Goal: Check status

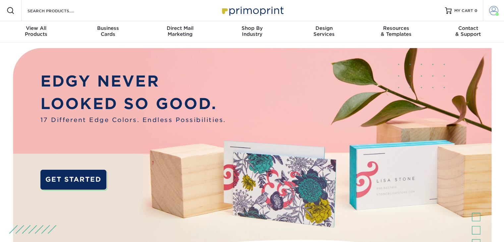
click at [493, 13] on span at bounding box center [493, 10] width 9 height 9
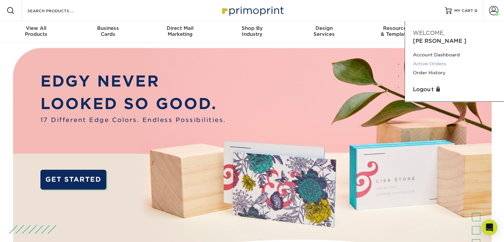
click at [438, 59] on link "Active Orders" at bounding box center [454, 63] width 83 height 9
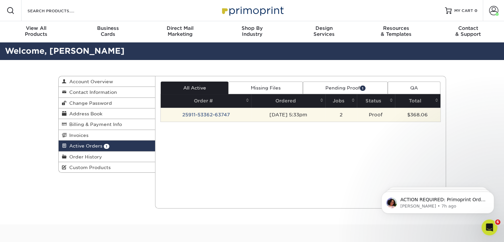
click at [291, 117] on td "[DATE] 5:33pm" at bounding box center [288, 115] width 74 height 14
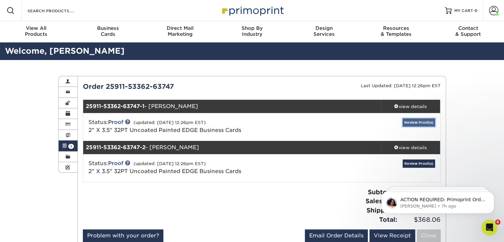
click at [423, 120] on link "Review Proof(s)" at bounding box center [418, 122] width 32 height 8
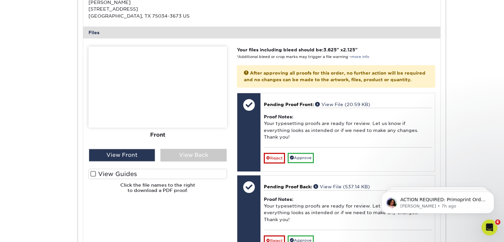
scroll to position [240, 0]
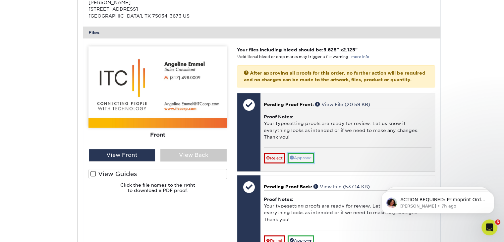
click at [301, 162] on link "Approve" at bounding box center [300, 158] width 26 height 10
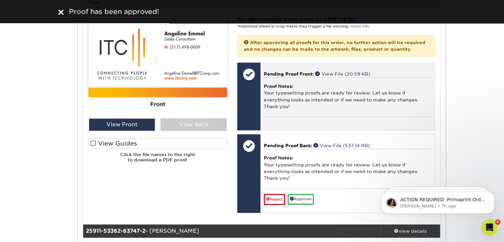
scroll to position [273, 0]
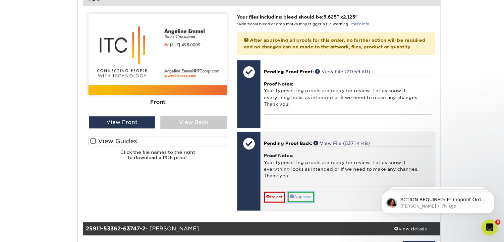
click at [298, 202] on link "Approve" at bounding box center [300, 196] width 26 height 10
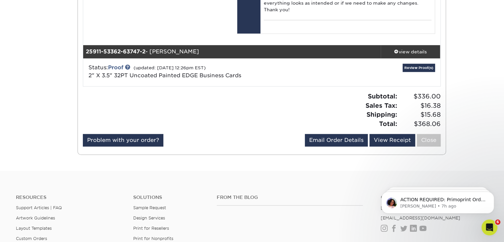
scroll to position [439, 0]
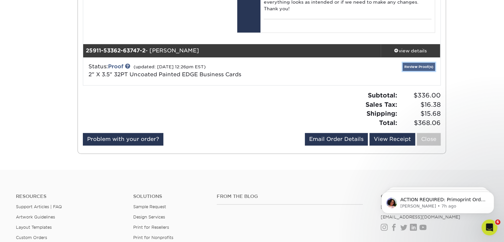
click at [411, 71] on link "Review Proof(s)" at bounding box center [418, 67] width 32 height 8
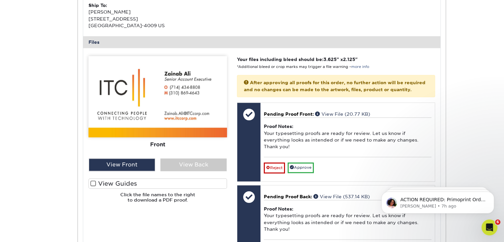
scroll to position [638, 0]
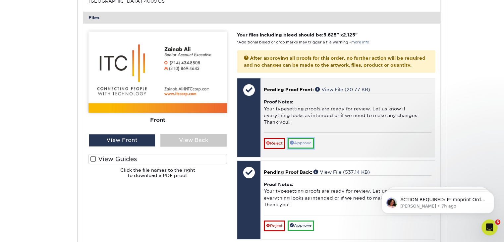
click at [303, 148] on link "Approve" at bounding box center [300, 143] width 26 height 10
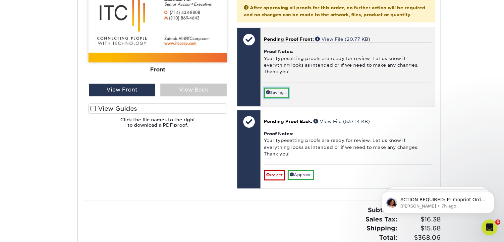
scroll to position [690, 0]
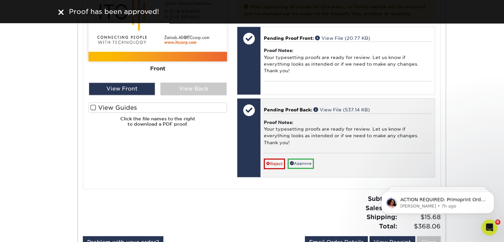
click at [299, 149] on div "Proof Notes: Your typesetting proofs are ready for review. Let us know if every…" at bounding box center [347, 132] width 167 height 39
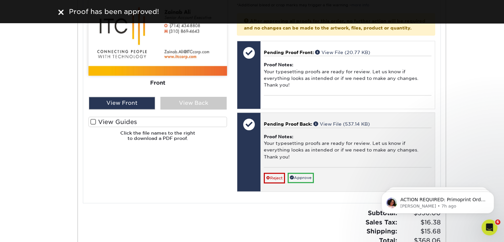
scroll to position [673, 0]
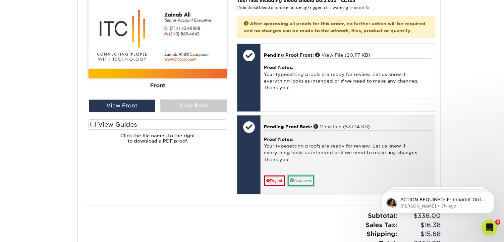
click at [305, 185] on link "Approve" at bounding box center [300, 180] width 26 height 10
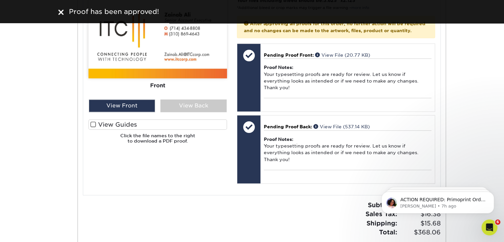
click at [176, 99] on div "Front Back" at bounding box center [157, 48] width 138 height 102
click at [175, 110] on div "View Back" at bounding box center [193, 105] width 66 height 13
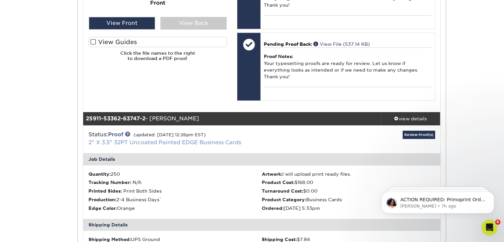
scroll to position [371, 0]
